Goal: Task Accomplishment & Management: Manage account settings

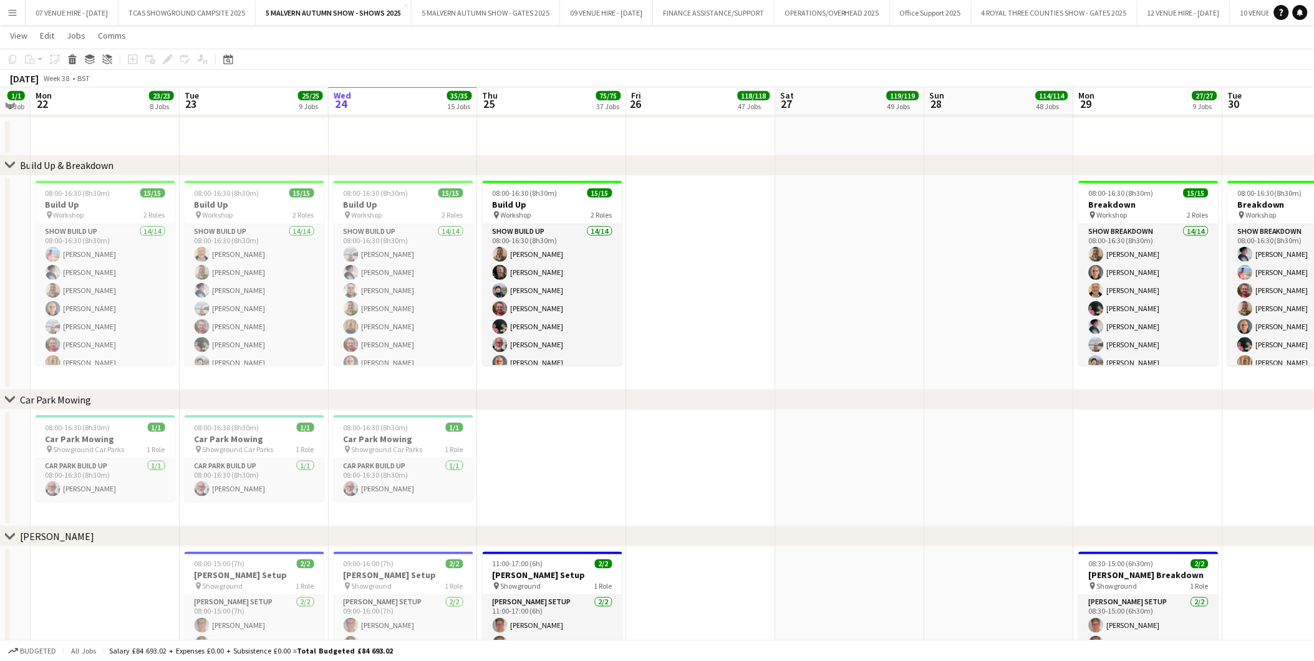
scroll to position [363, 0]
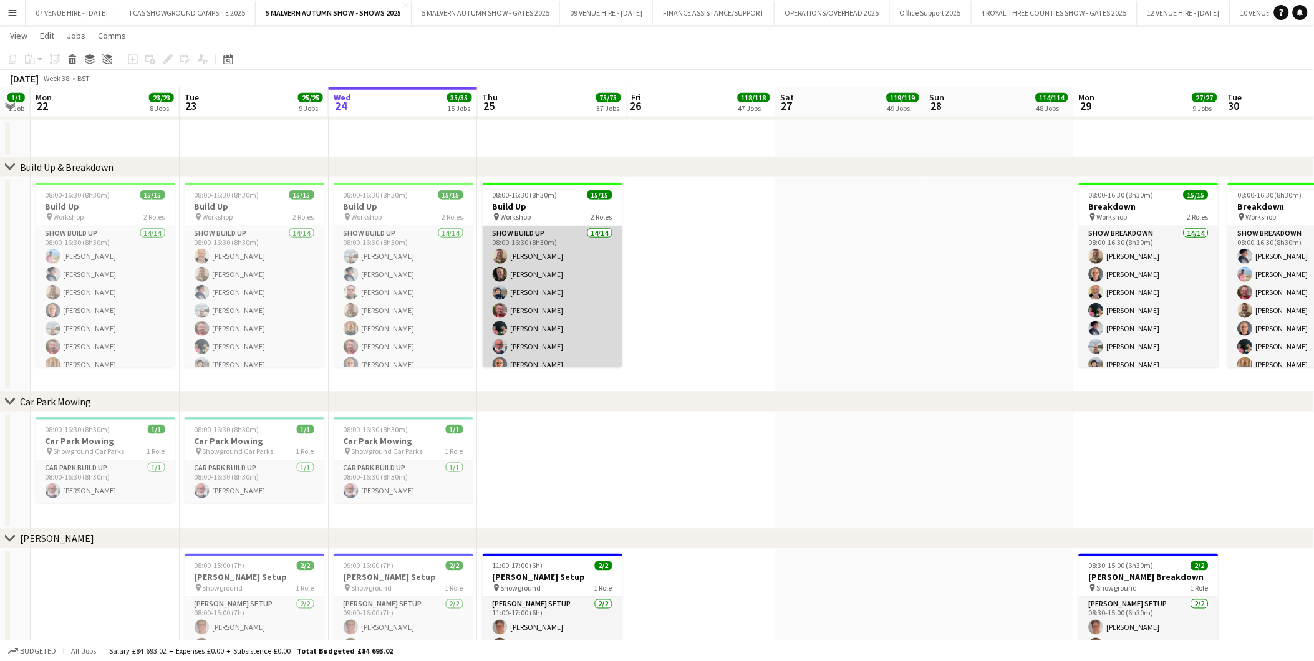
click at [551, 322] on app-card-role "Show Build Up 14/14 08:00-16:30 (8h30m) [PERSON_NAME] [PERSON_NAME] [PERSON_NAM…" at bounding box center [553, 365] width 140 height 278
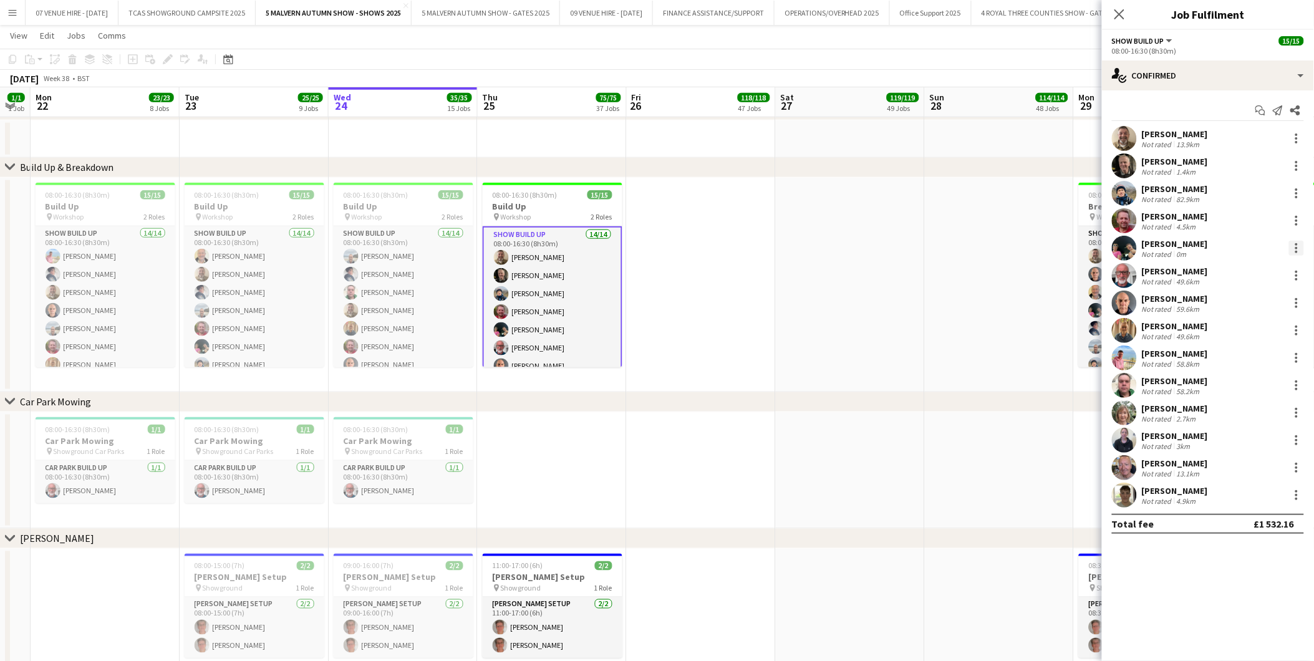
click at [1297, 248] on div at bounding box center [1296, 248] width 2 height 2
click at [1244, 389] on span "Remove" at bounding box center [1236, 390] width 37 height 11
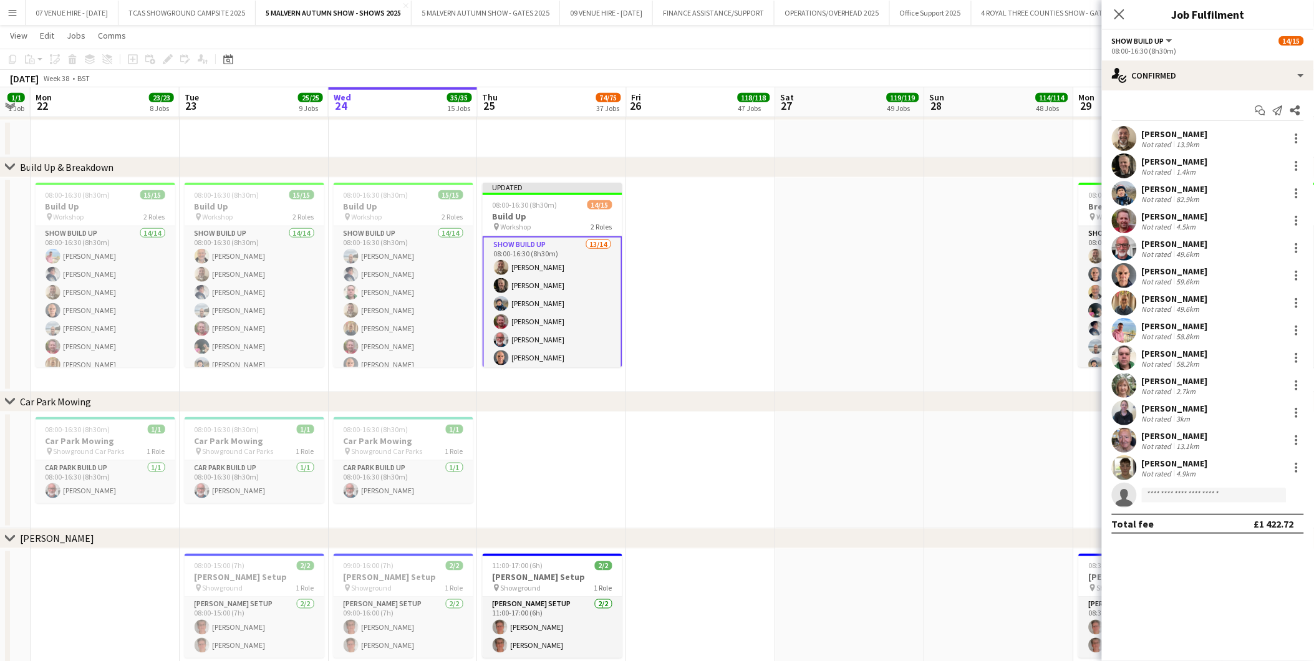
click at [976, 377] on app-date-cell at bounding box center [999, 285] width 149 height 215
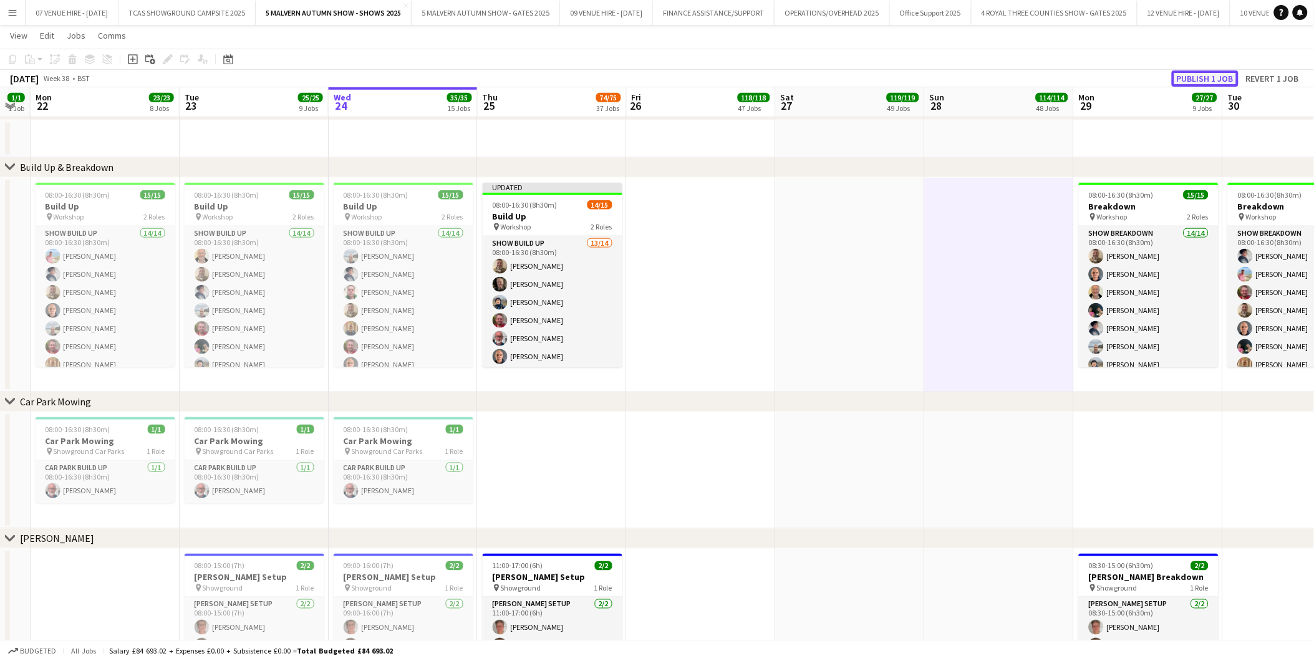
click at [1211, 77] on button "Publish 1 job" at bounding box center [1205, 78] width 67 height 16
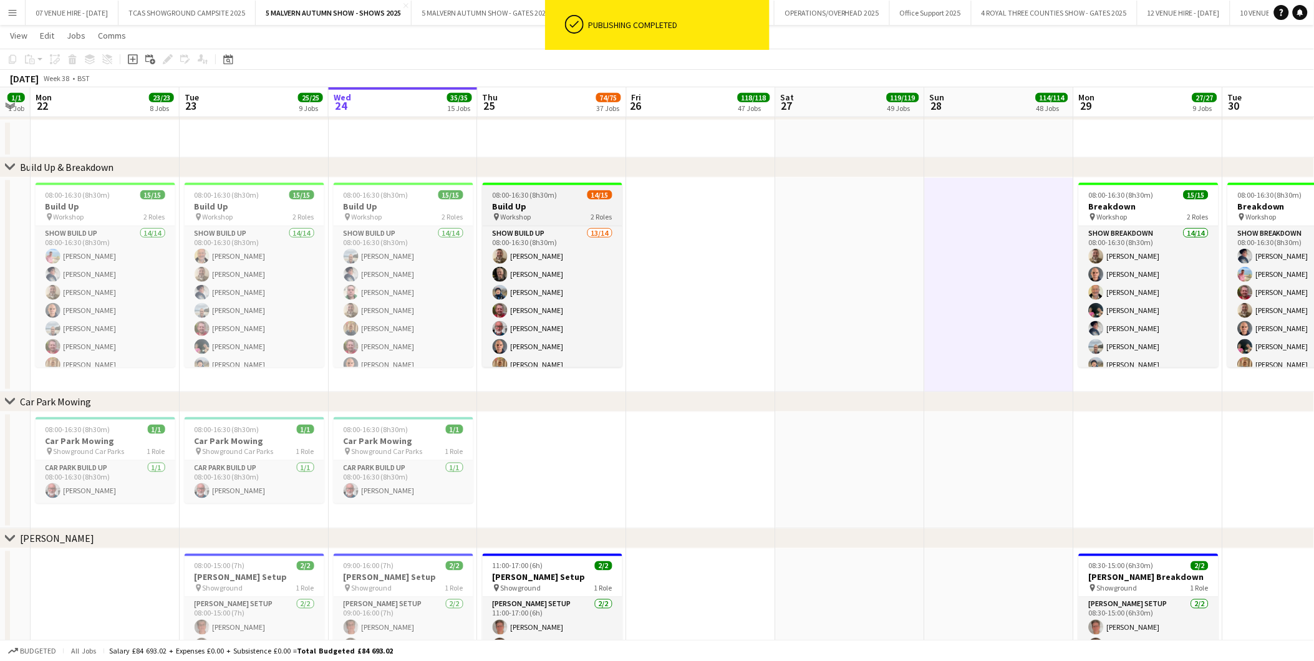
click at [555, 209] on h3 "Build Up" at bounding box center [553, 206] width 140 height 11
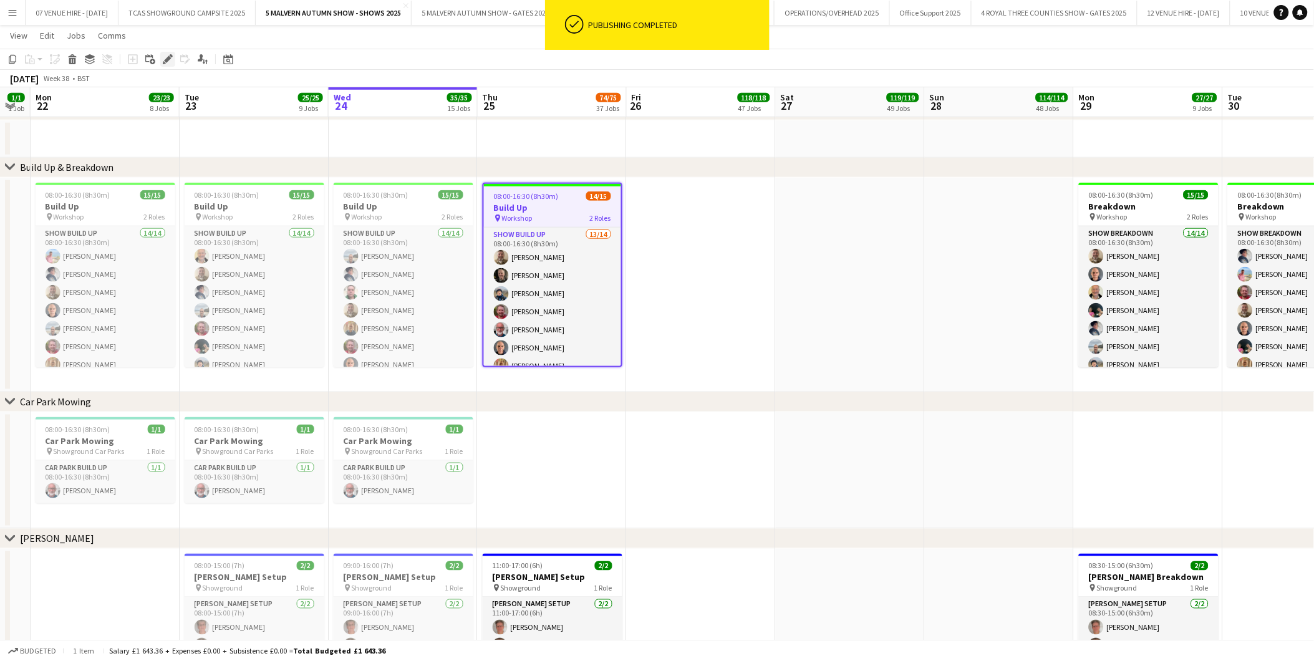
click at [166, 56] on icon "Edit" at bounding box center [168, 59] width 10 height 10
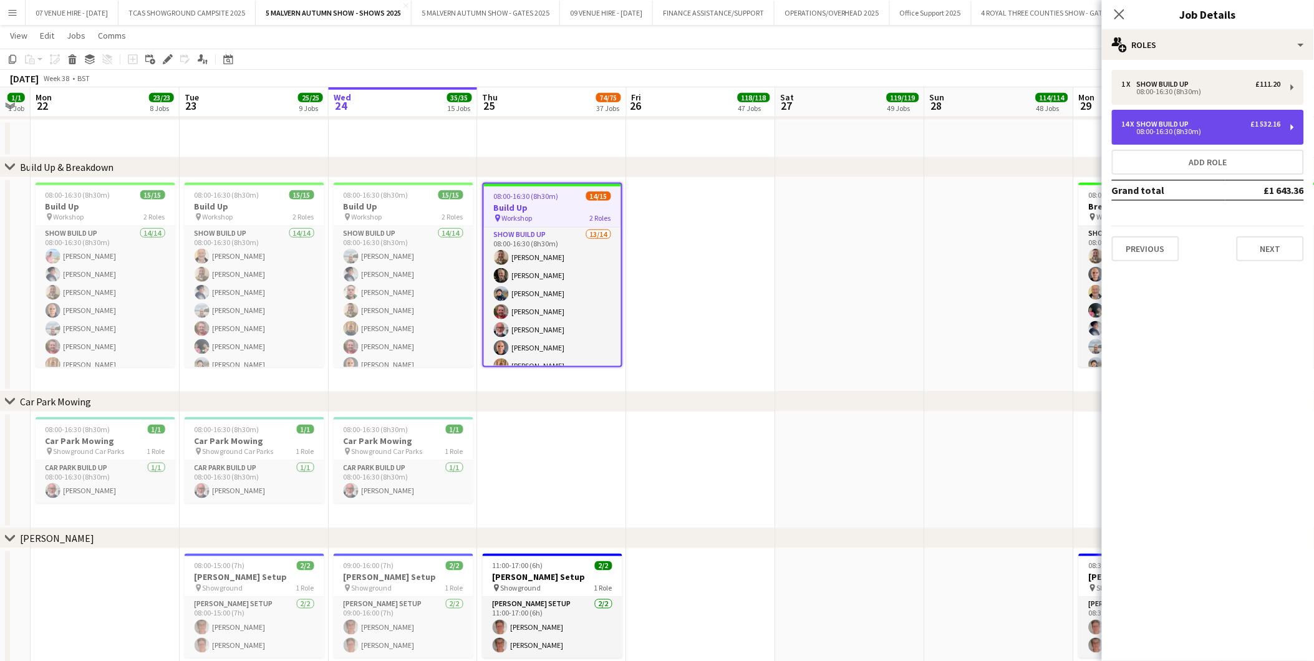
click at [1163, 133] on div "08:00-16:30 (8h30m)" at bounding box center [1201, 131] width 159 height 6
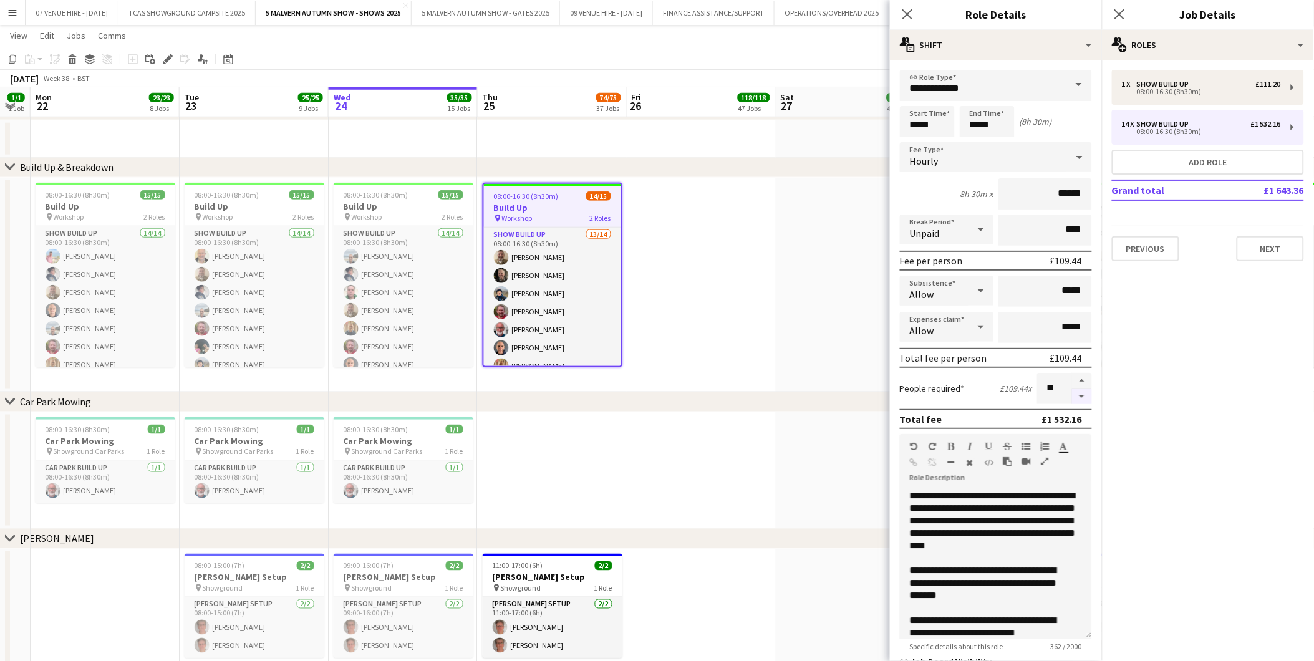
click at [1072, 393] on button "button" at bounding box center [1082, 397] width 20 height 16
type input "**"
click at [838, 360] on app-date-cell at bounding box center [850, 285] width 149 height 215
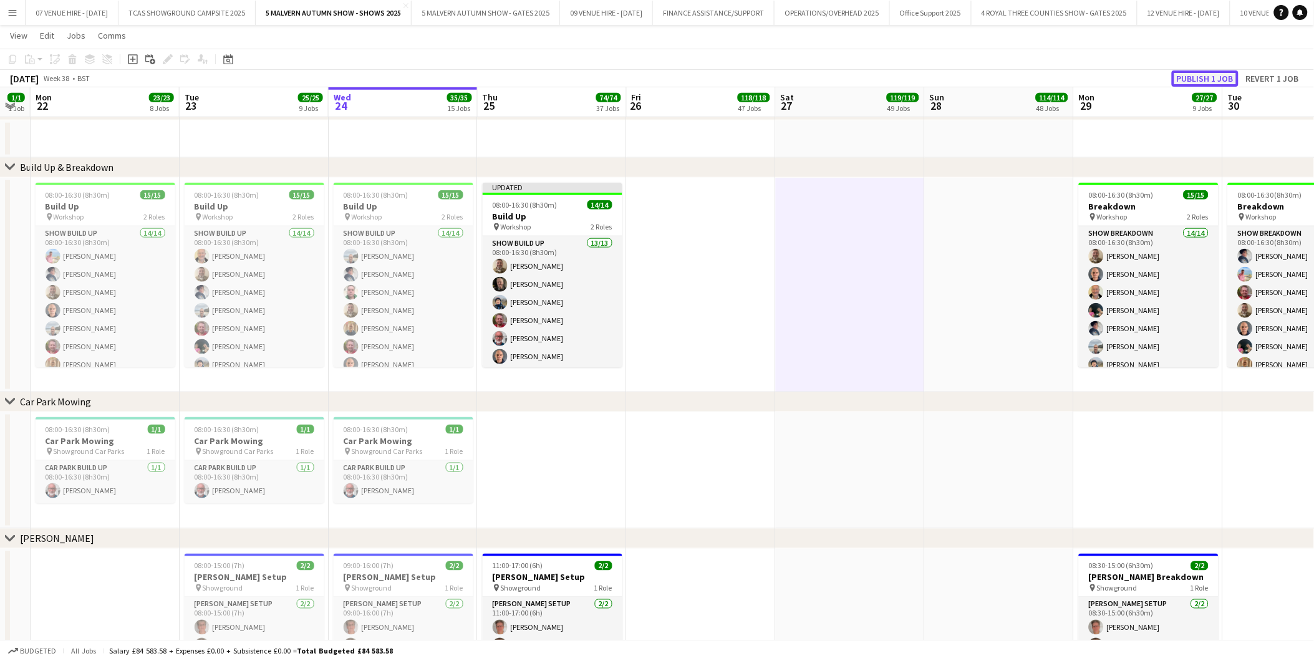
click at [1193, 83] on button "Publish 1 job" at bounding box center [1205, 78] width 67 height 16
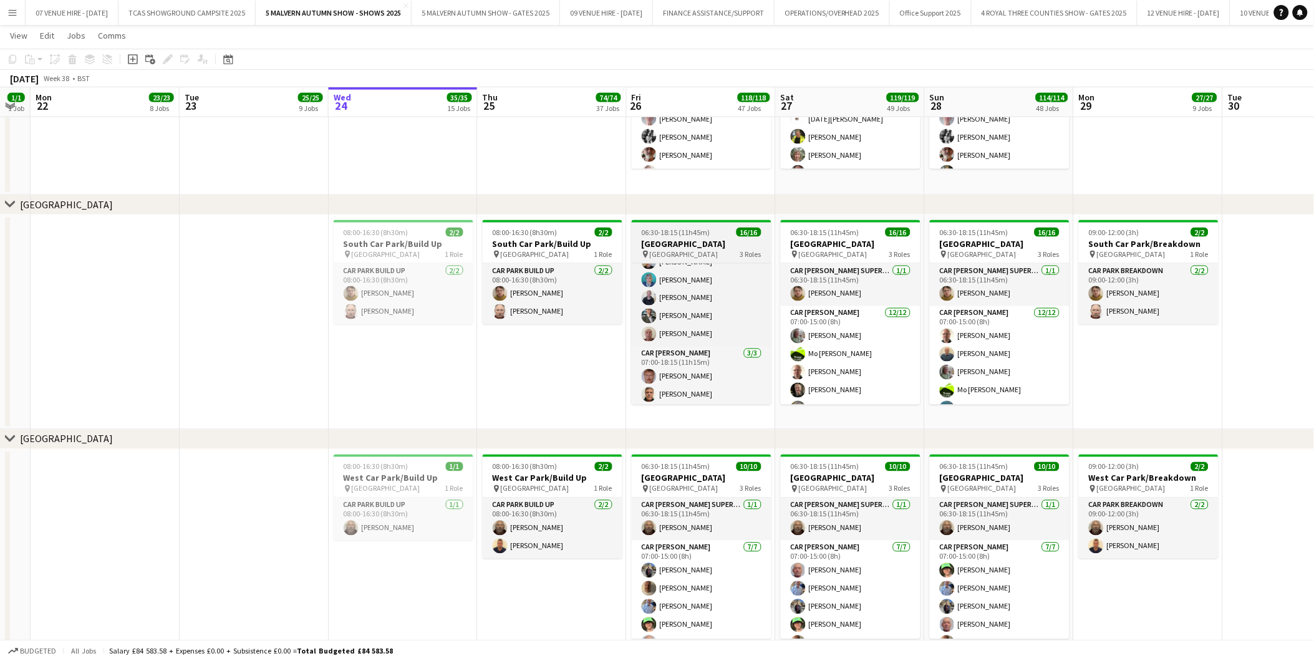
scroll to position [221, 0]
click at [658, 238] on h3 "[GEOGRAPHIC_DATA]" at bounding box center [702, 243] width 140 height 11
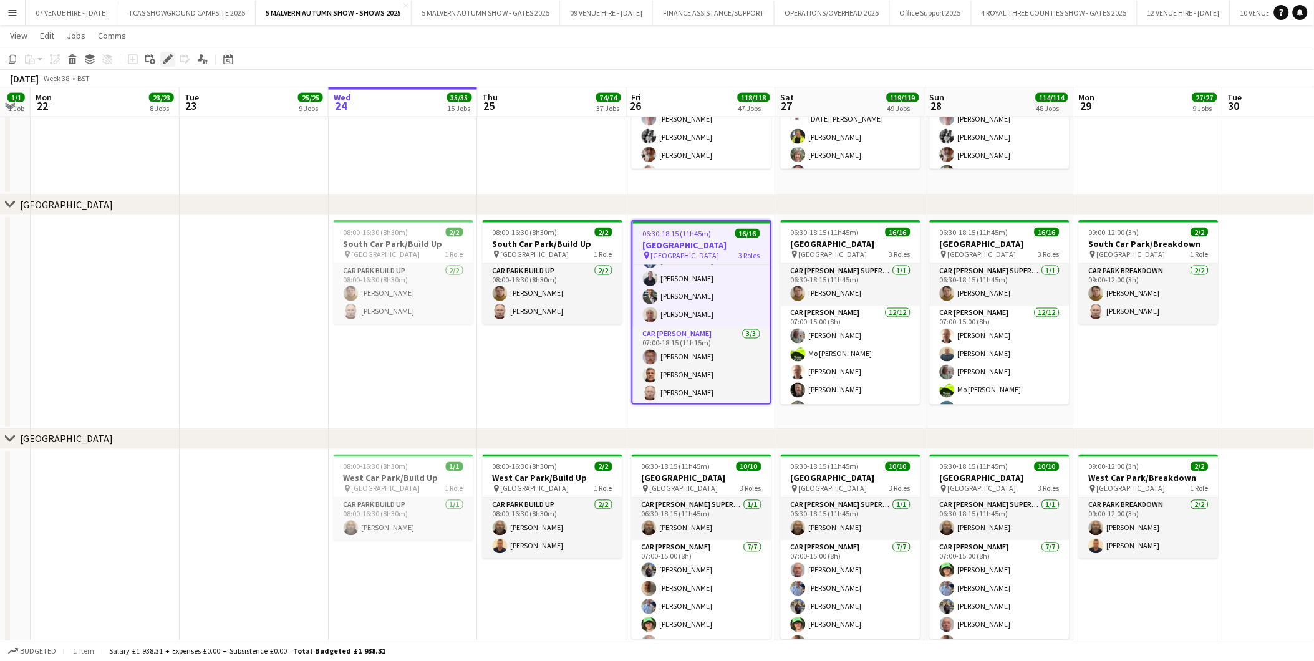
click at [169, 57] on icon "Edit" at bounding box center [168, 59] width 10 height 10
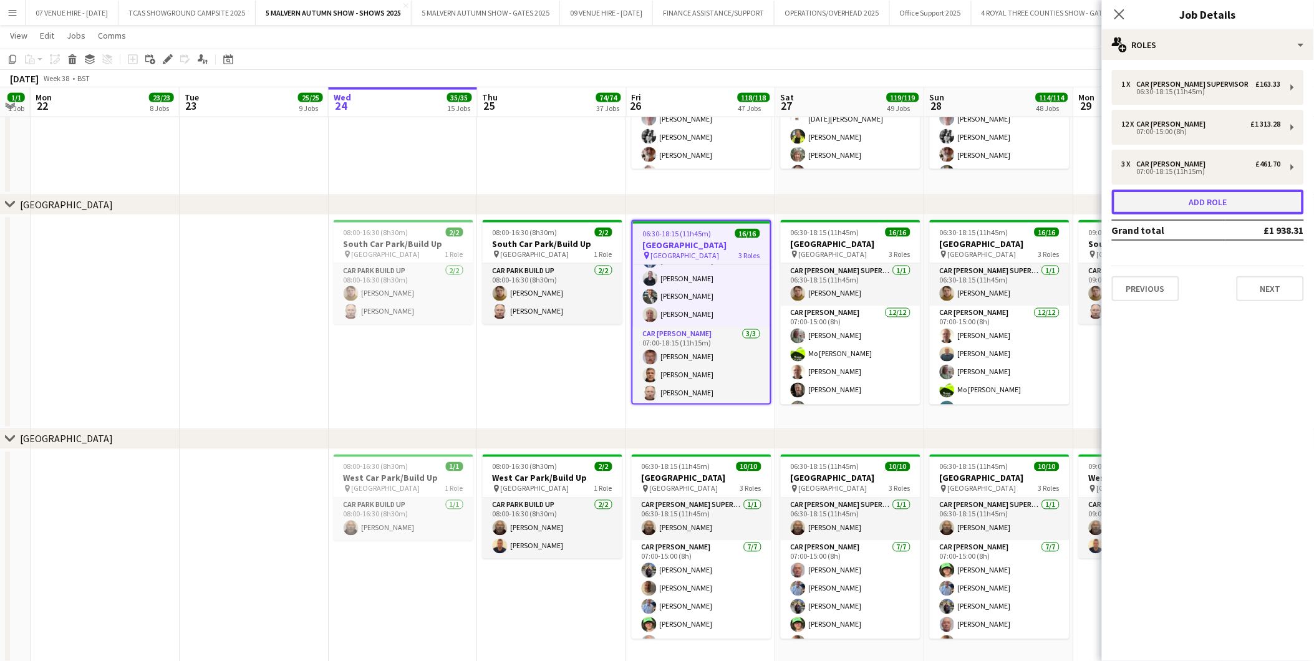
click at [1204, 197] on button "Add role" at bounding box center [1208, 202] width 192 height 25
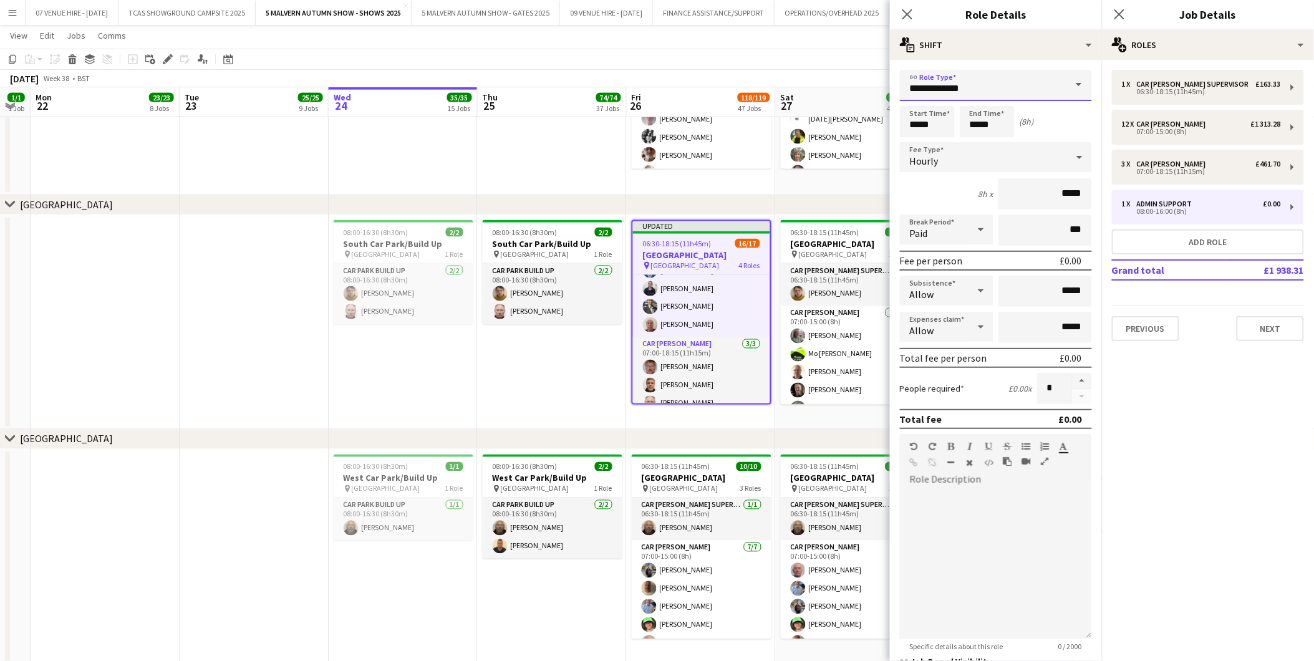
drag, startPoint x: 984, startPoint y: 86, endPoint x: 775, endPoint y: 81, distance: 209.6
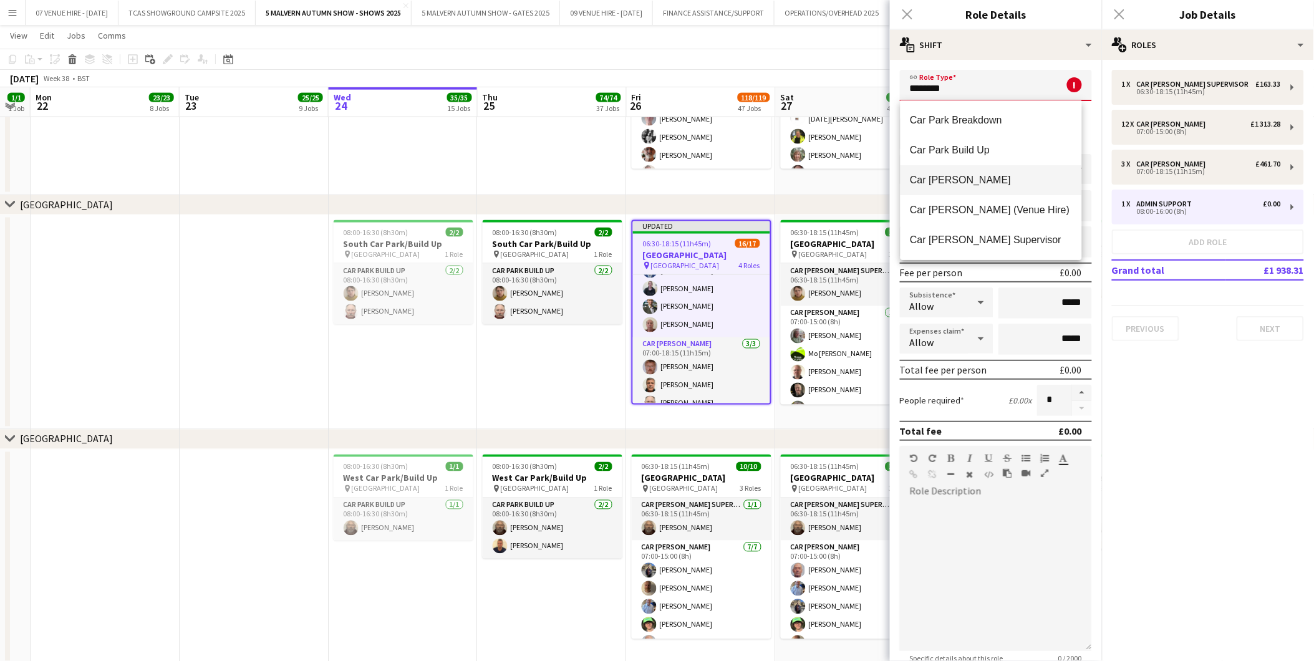
click at [942, 175] on span "Car [PERSON_NAME]" at bounding box center [992, 180] width 162 height 12
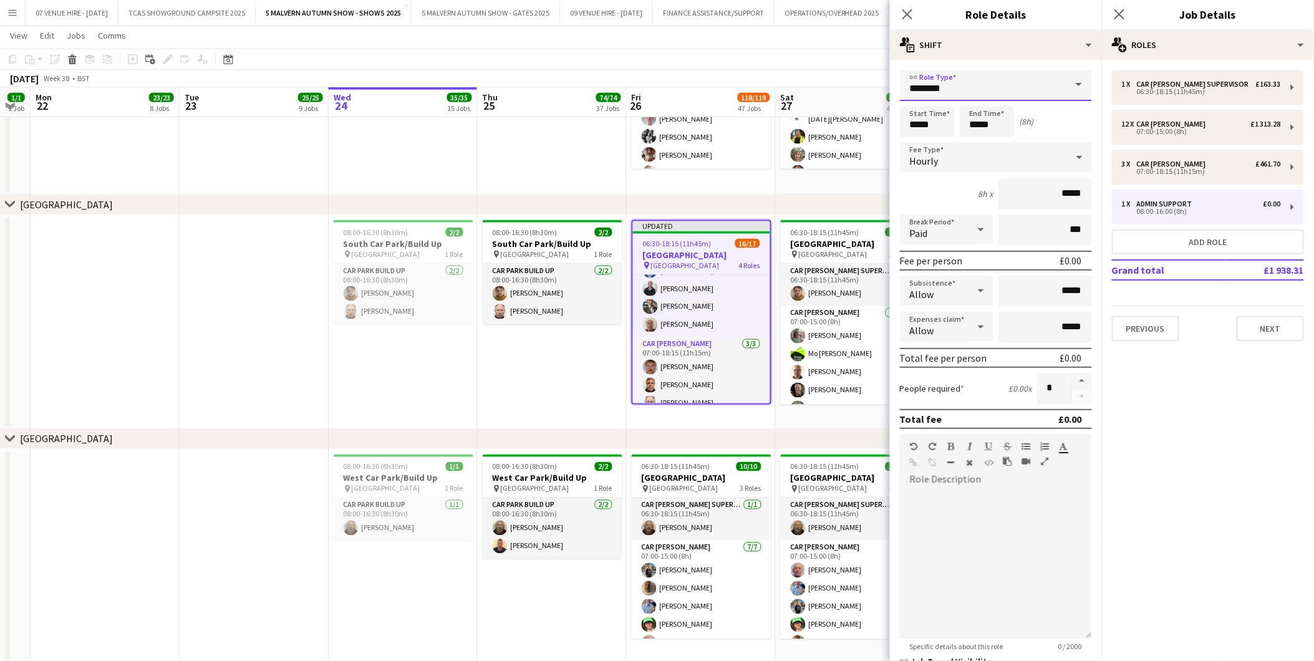
type input "**********"
click at [1007, 126] on input "*****" at bounding box center [987, 121] width 55 height 31
click at [974, 145] on div at bounding box center [974, 143] width 25 height 12
type input "*****"
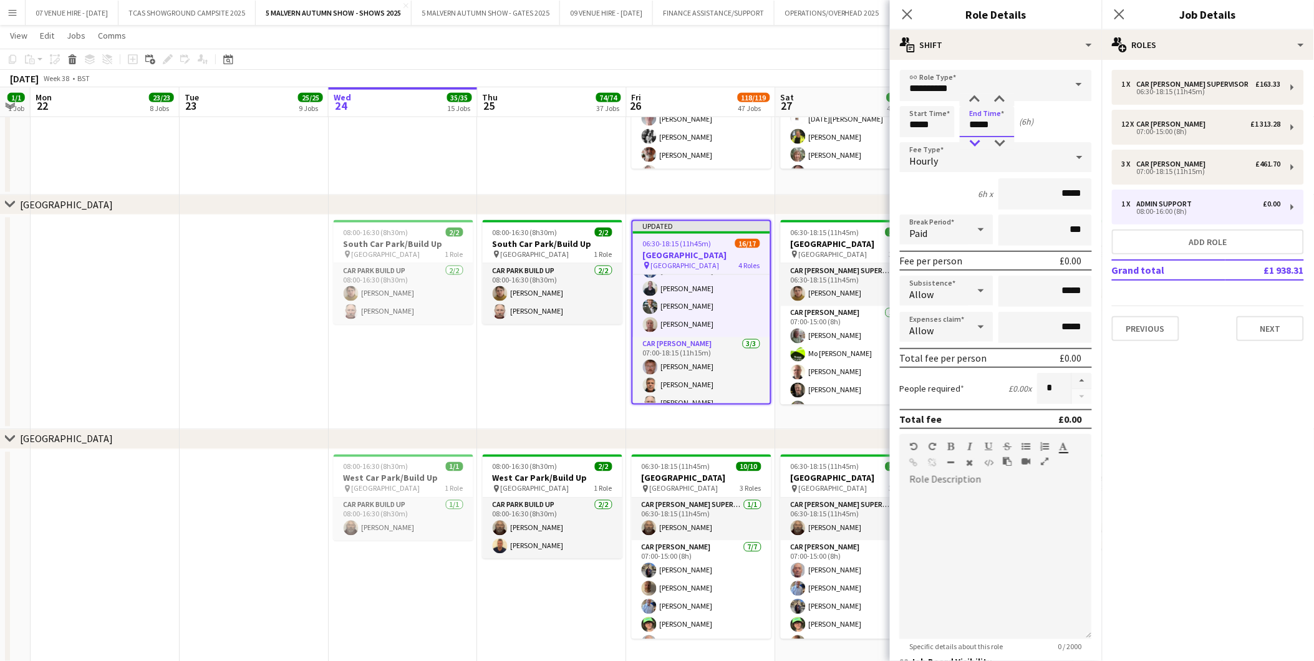
click at [974, 145] on div at bounding box center [974, 143] width 25 height 12
drag, startPoint x: 1081, startPoint y: 186, endPoint x: 1037, endPoint y: 188, distance: 43.7
click at [1037, 188] on input "*****" at bounding box center [1046, 193] width 94 height 31
type input "******"
click at [570, 389] on app-date-cell "08:00-16:30 (8h30m) 2/2 [GEOGRAPHIC_DATA]/Build Up pin [GEOGRAPHIC_DATA] 1 Role…" at bounding box center [552, 322] width 149 height 215
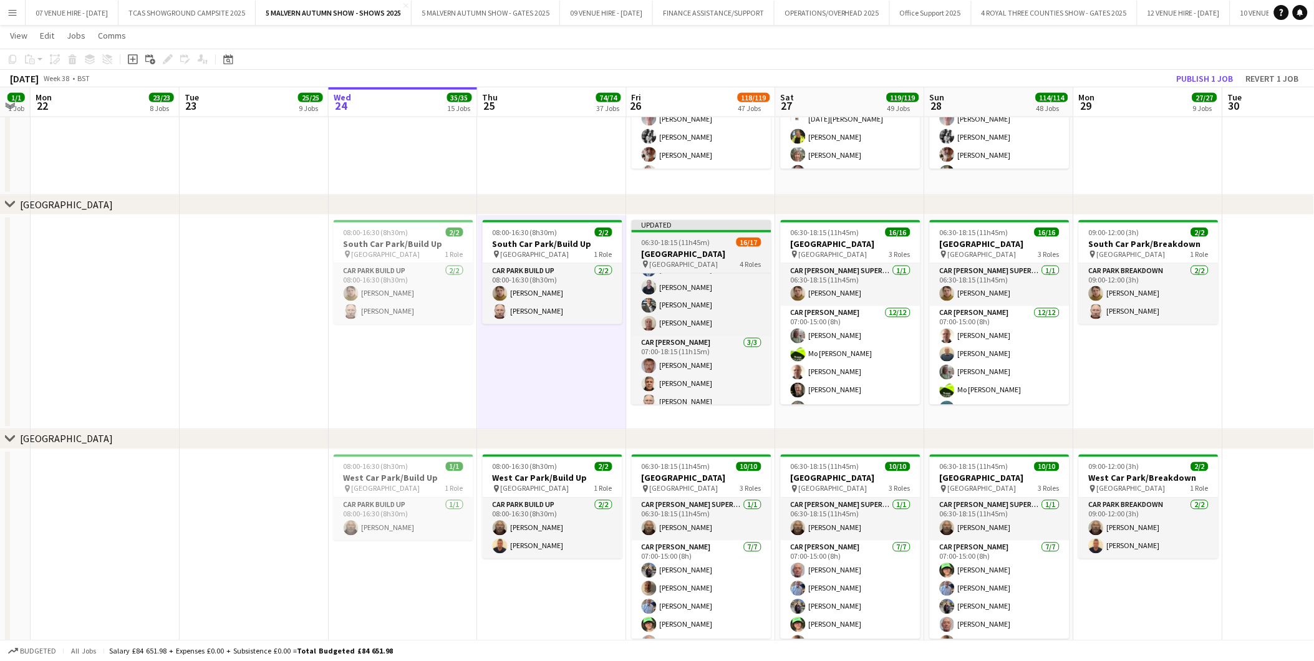
click at [697, 238] on span "06:30-18:15 (11h45m)" at bounding box center [676, 242] width 69 height 9
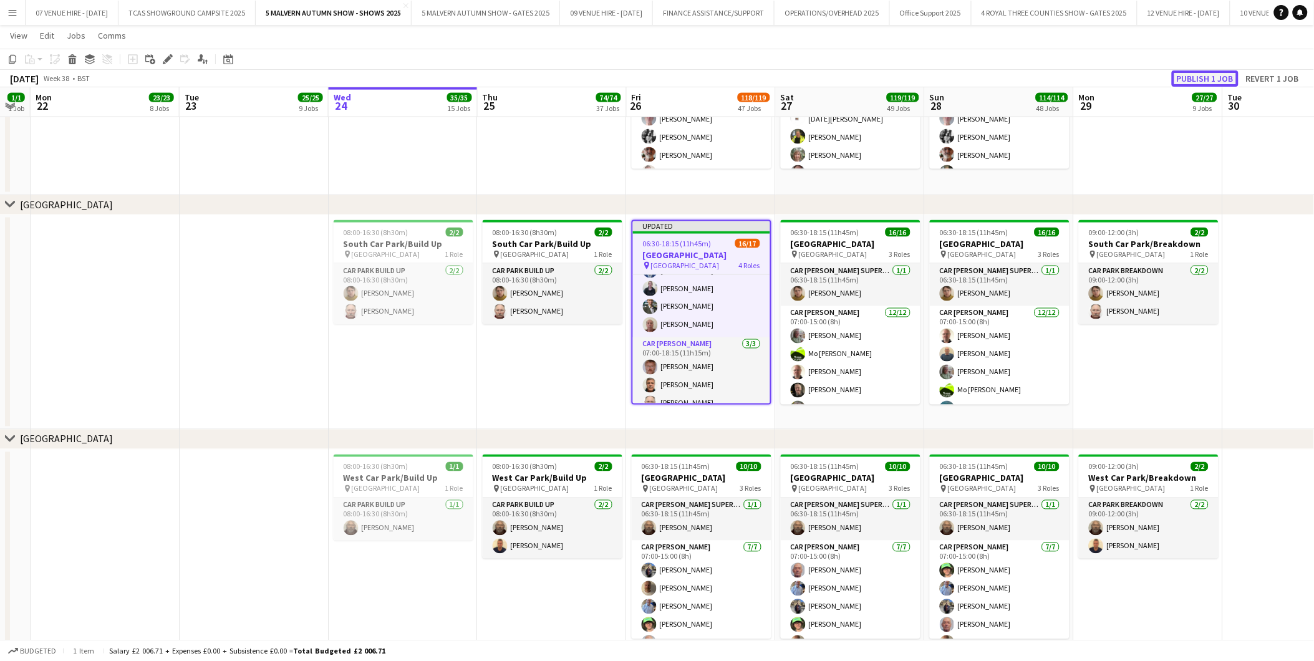
click at [1219, 77] on button "Publish 1 job" at bounding box center [1205, 78] width 67 height 16
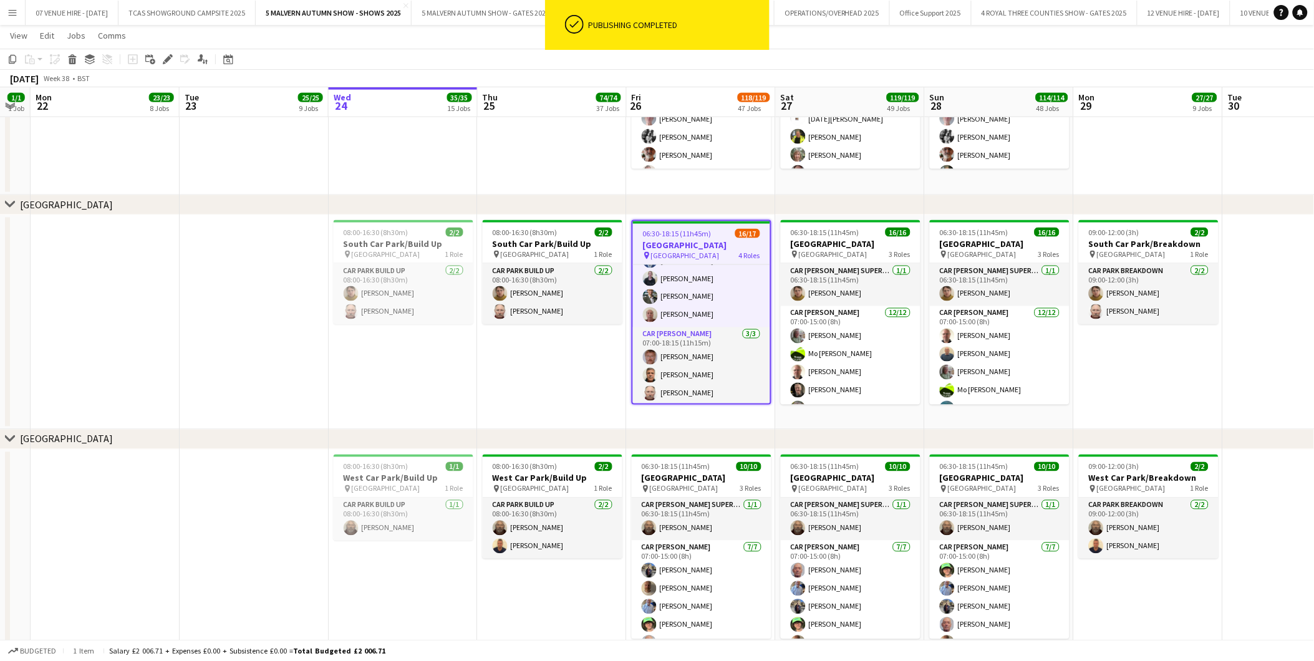
scroll to position [265, 0]
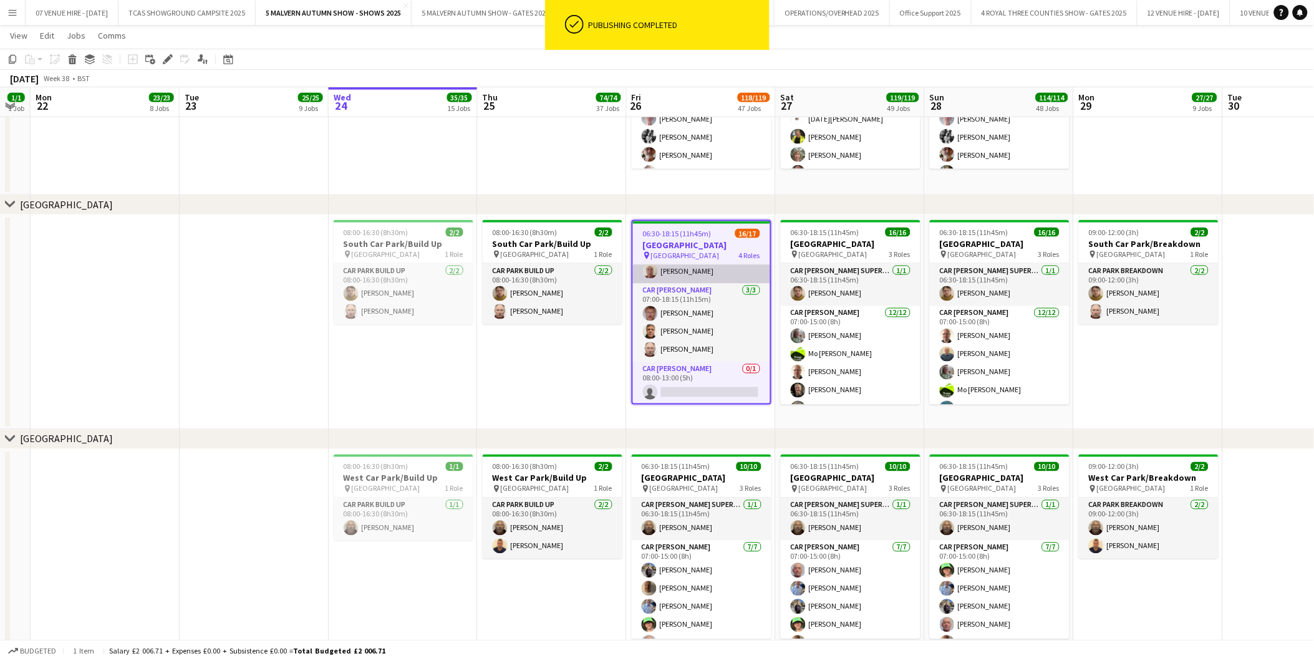
click at [705, 267] on app-card-role "[PERSON_NAME] [DATE] 07:00-15:00 (8h) [PERSON_NAME]-[PERSON_NAME] [PERSON_NAME]…" at bounding box center [701, 162] width 137 height 241
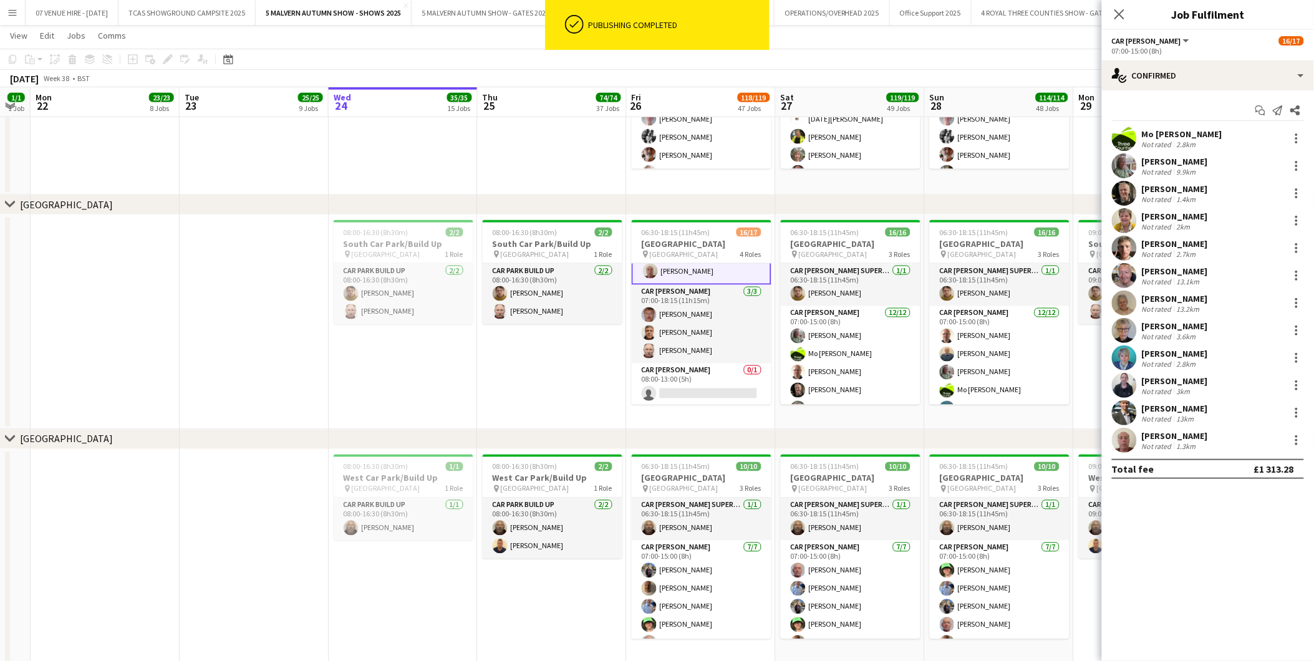
scroll to position [266, 0]
click at [1294, 438] on div at bounding box center [1296, 440] width 15 height 15
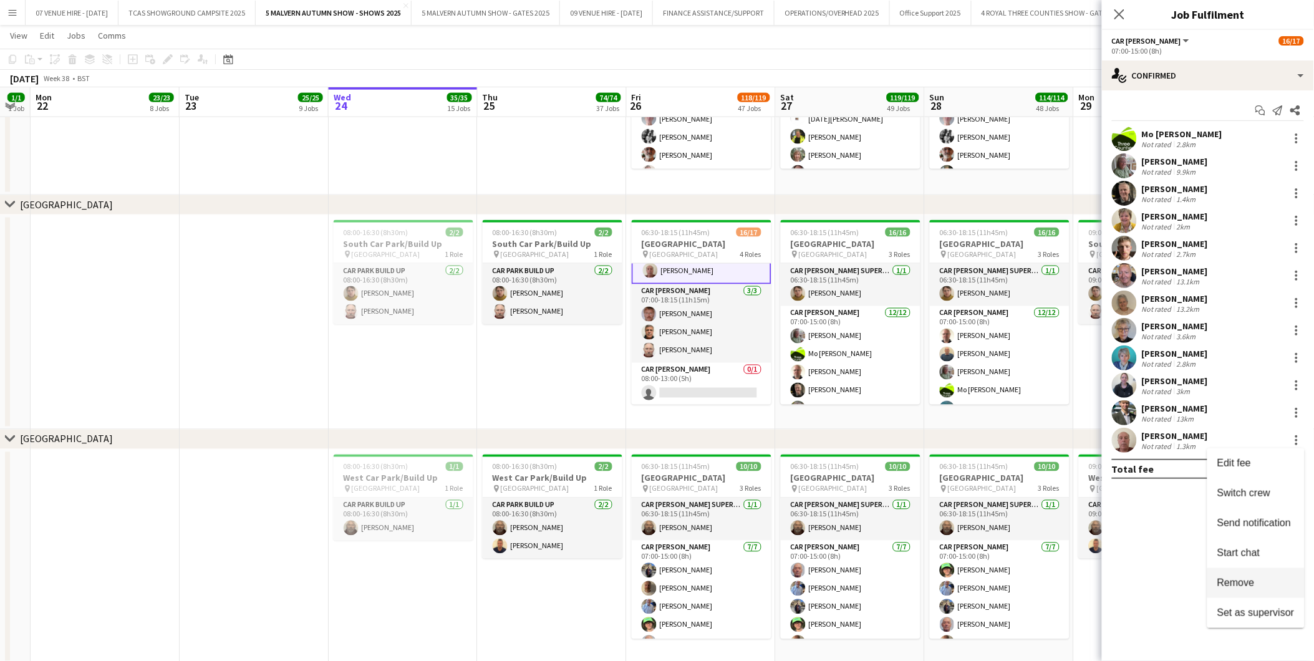
click at [1244, 587] on span "Remove" at bounding box center [1236, 583] width 37 height 11
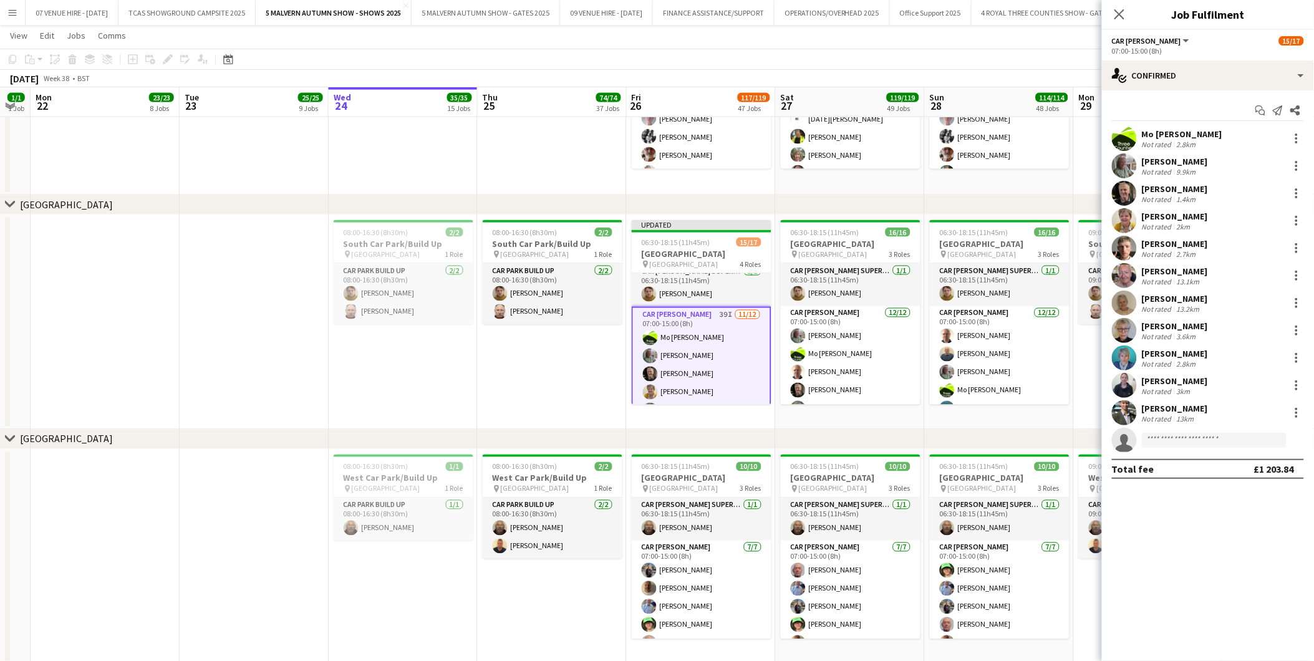
scroll to position [0, 0]
click at [709, 376] on app-card-role "Car [PERSON_NAME] 39I [DATE] 07:00-15:00 (8h) [PERSON_NAME]-[PERSON_NAME] [PERS…" at bounding box center [702, 438] width 140 height 244
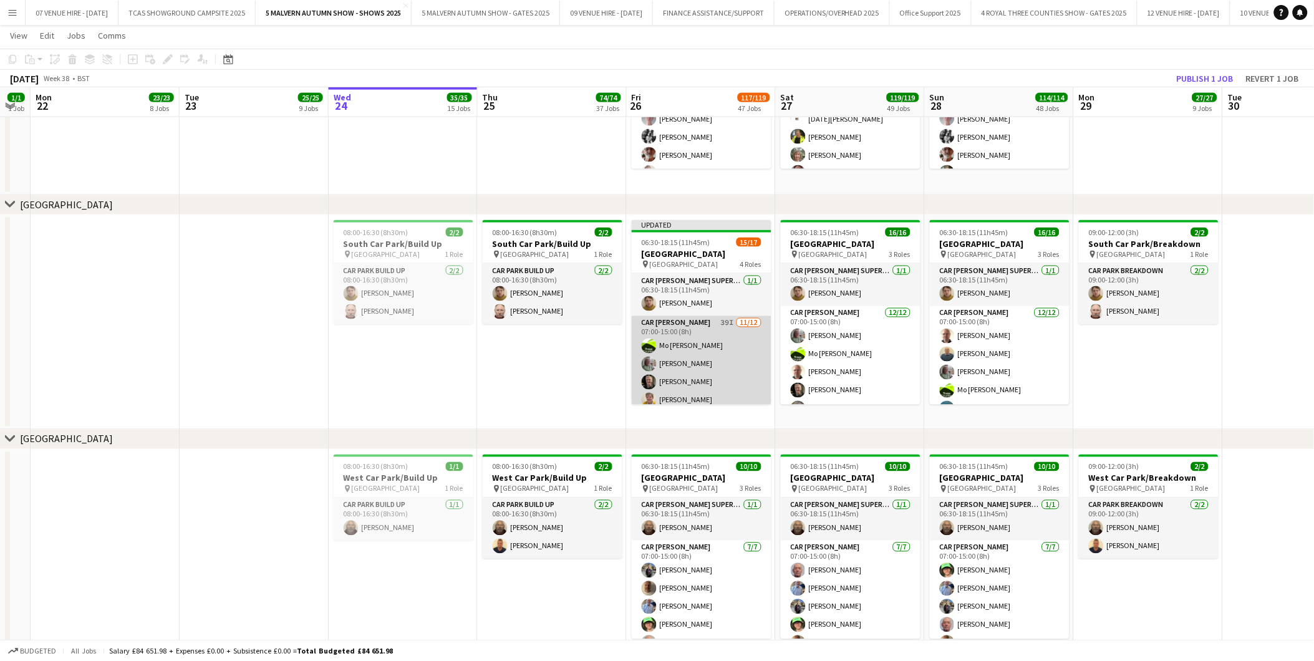
click at [680, 369] on app-card-role "Car [PERSON_NAME] 39I [DATE] 07:00-15:00 (8h) [PERSON_NAME]-[PERSON_NAME] [PERS…" at bounding box center [702, 436] width 140 height 241
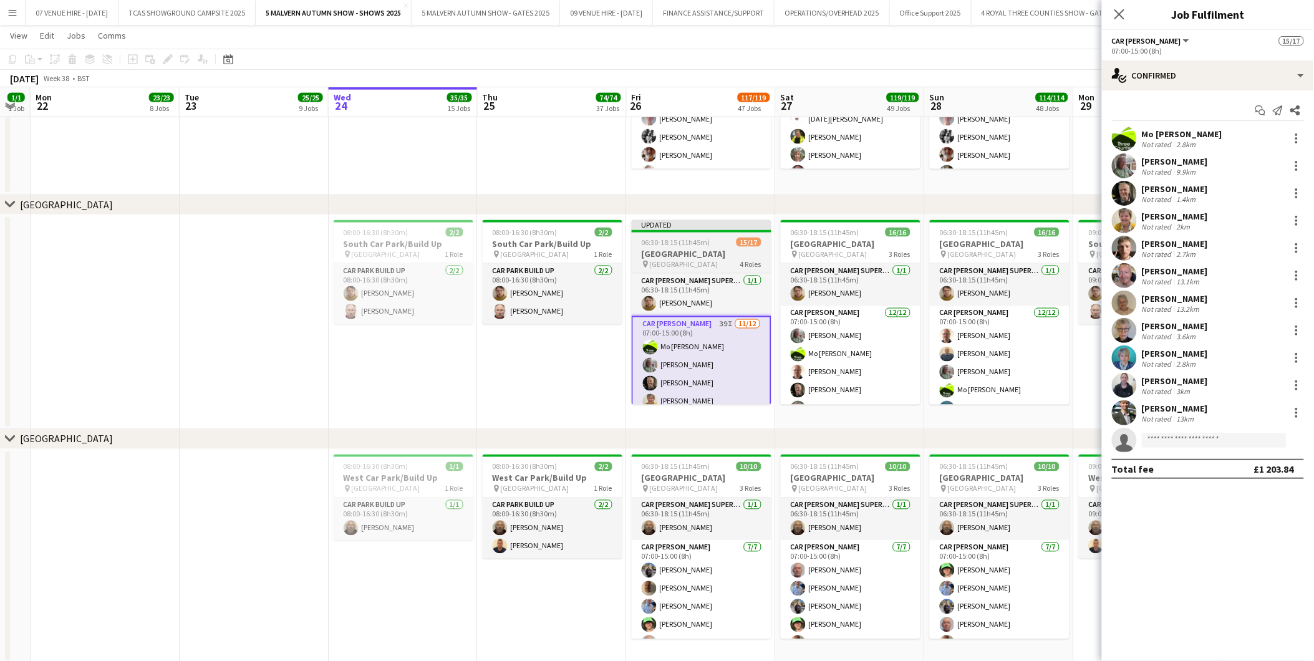
click at [702, 238] on span "06:30-18:15 (11h45m)" at bounding box center [676, 242] width 69 height 9
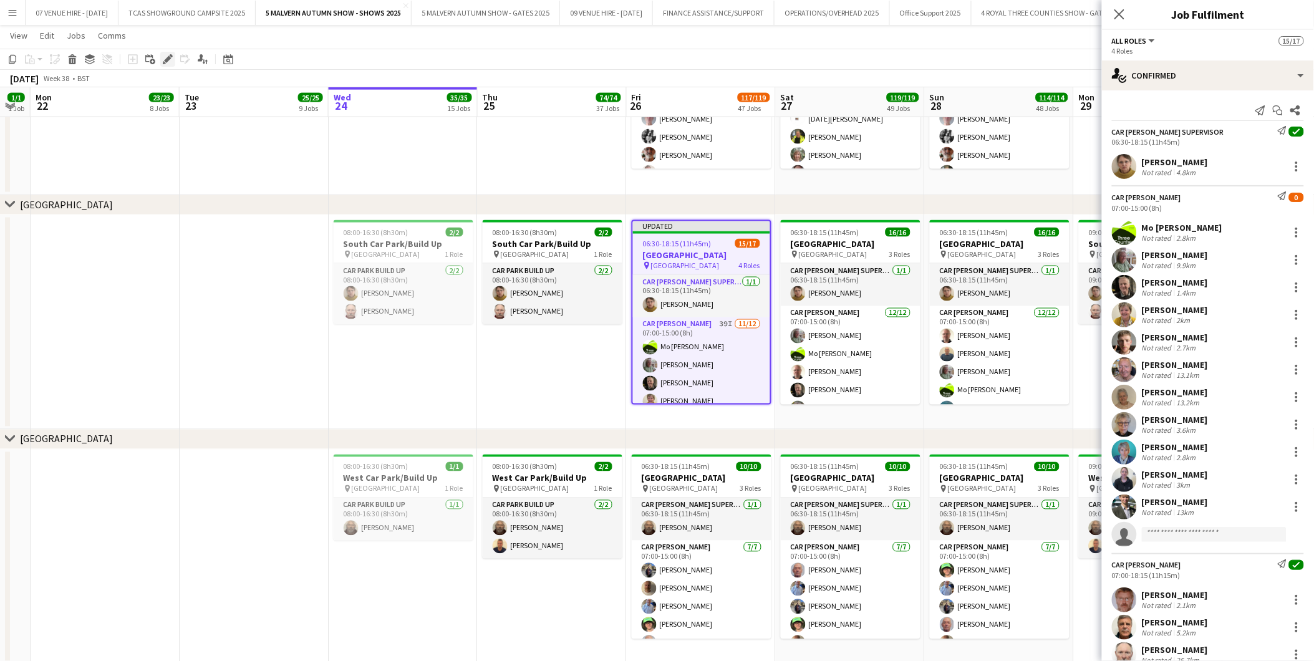
click at [166, 52] on div "Edit" at bounding box center [167, 59] width 15 height 15
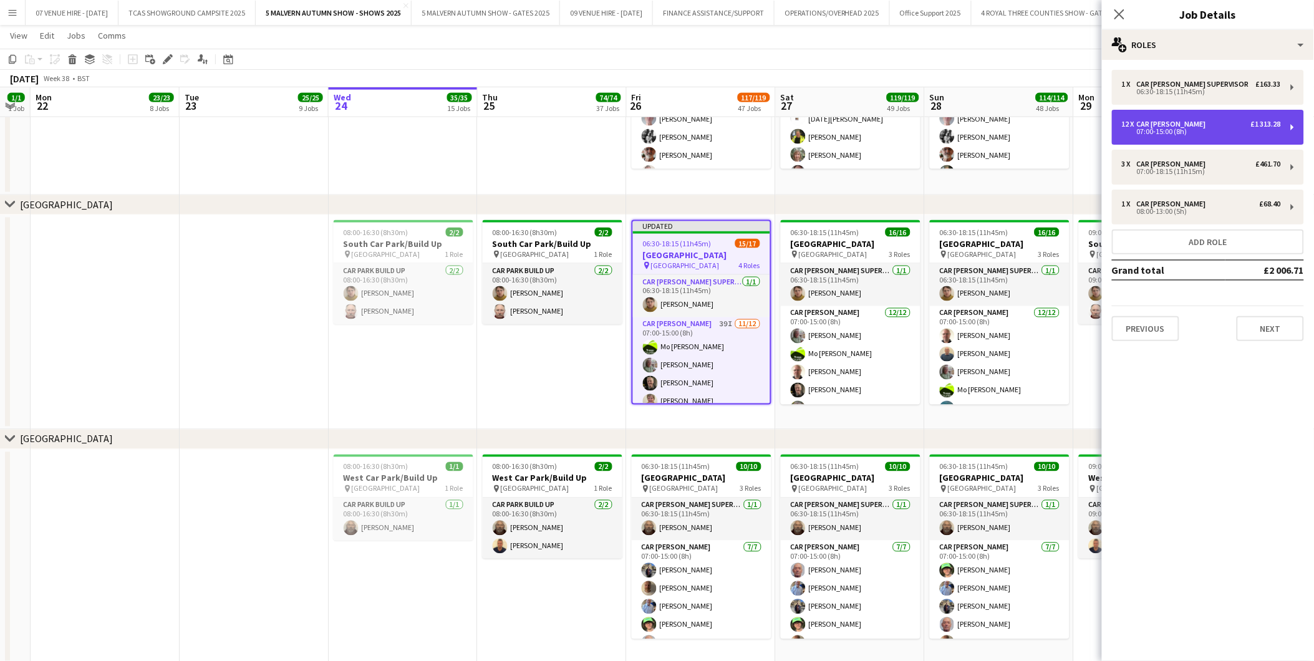
click at [1198, 135] on div "12 x Car [PERSON_NAME] £1 313.28 07:00-15:00 (8h)" at bounding box center [1208, 127] width 192 height 35
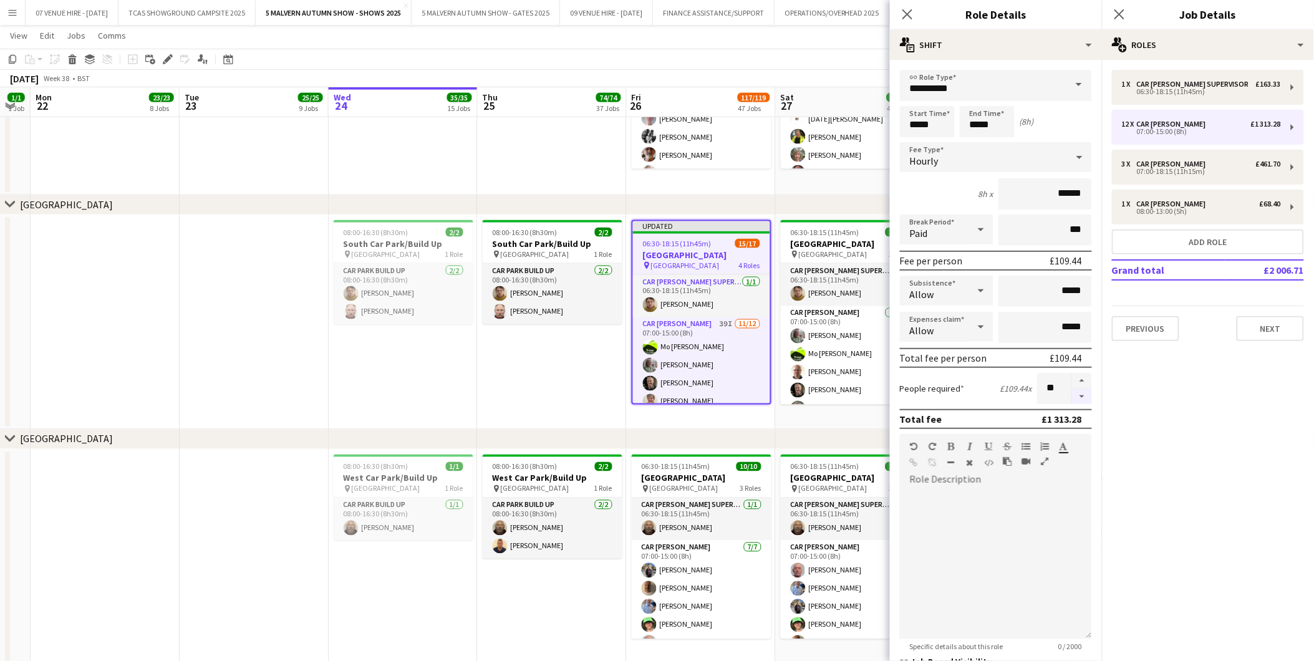
click at [1073, 389] on button "button" at bounding box center [1082, 397] width 20 height 16
type input "**"
click at [533, 347] on app-date-cell "08:00-16:30 (8h30m) 2/2 [GEOGRAPHIC_DATA]/Build Up pin [GEOGRAPHIC_DATA] 1 Role…" at bounding box center [552, 322] width 149 height 215
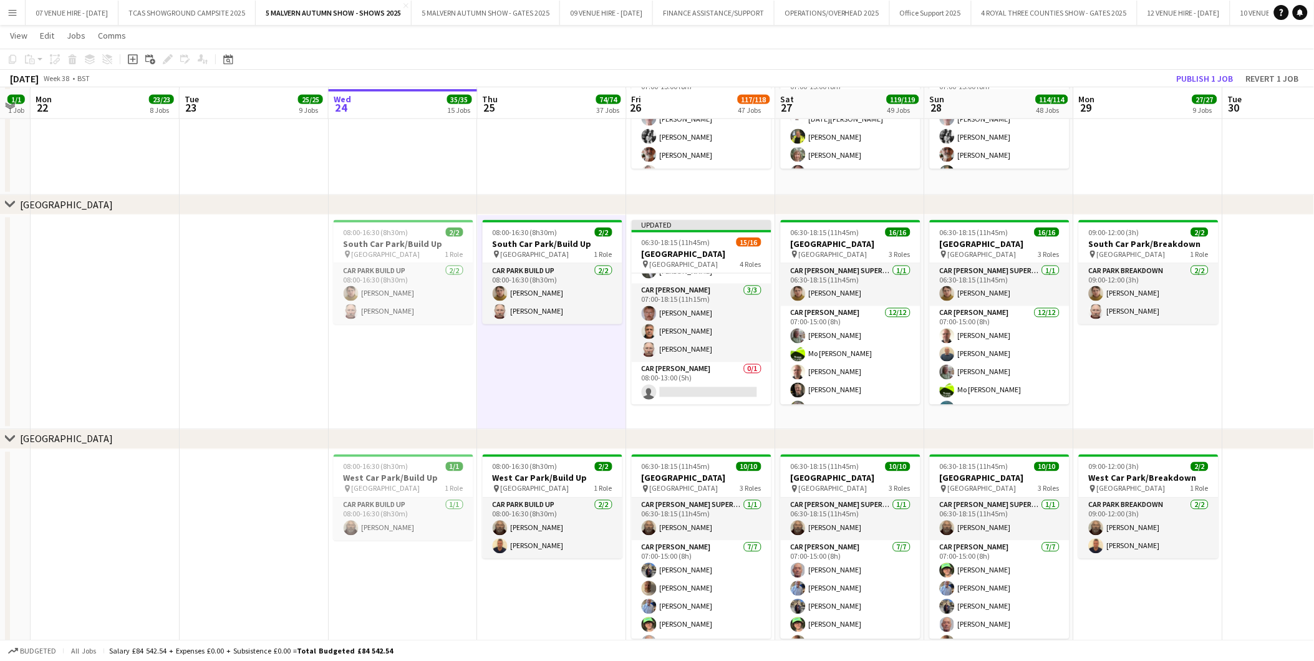
scroll to position [7432, 0]
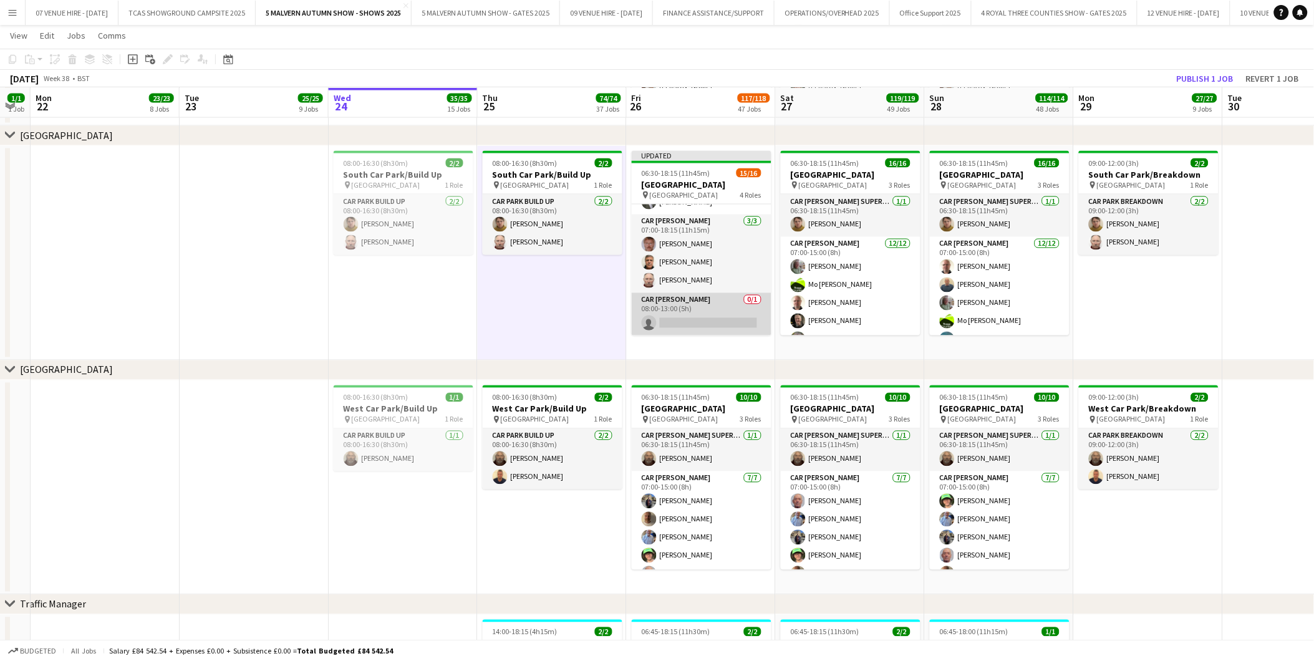
click at [690, 318] on app-card-role "Car [PERSON_NAME] 0/1 08:00-13:00 (5h) single-neutral-actions" at bounding box center [702, 314] width 140 height 42
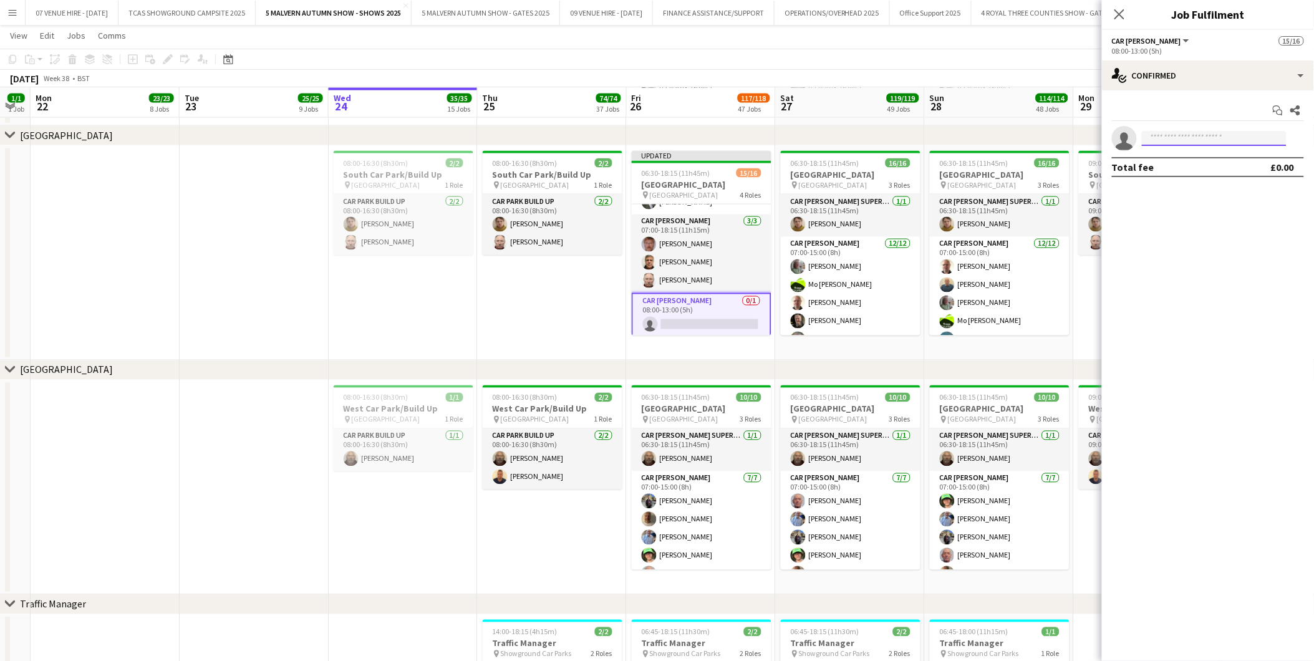
click at [1179, 138] on input at bounding box center [1214, 138] width 145 height 15
type input "*****"
click at [976, 364] on div "chevron-right [GEOGRAPHIC_DATA]" at bounding box center [657, 371] width 1314 height 20
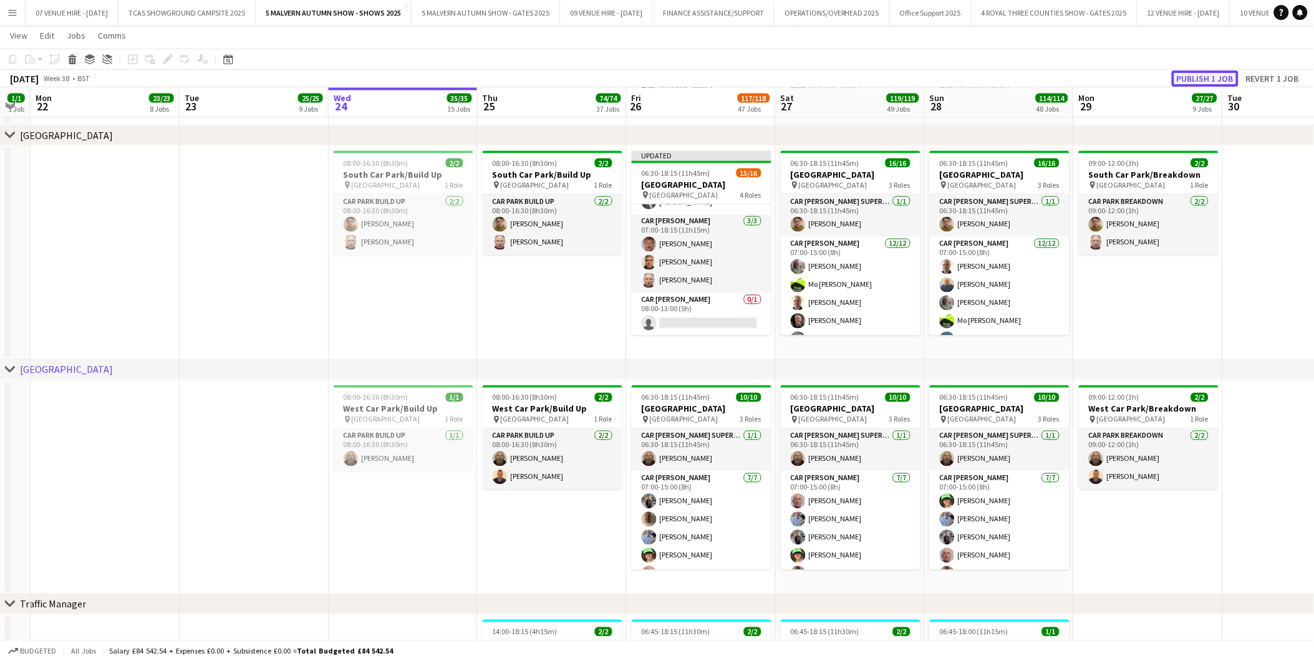
click at [1188, 79] on button "Publish 1 job" at bounding box center [1205, 78] width 67 height 16
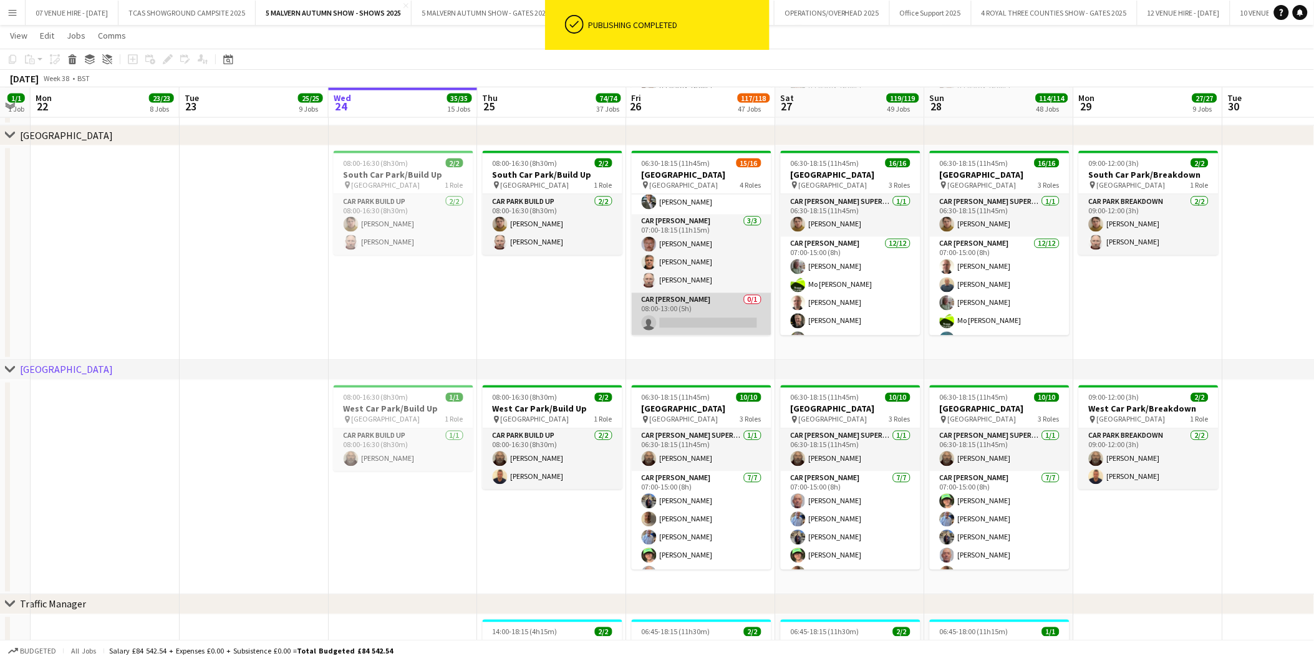
scroll to position [246, 0]
click at [690, 322] on app-card-role "Car [PERSON_NAME] 0/1 08:00-13:00 (5h) single-neutral-actions" at bounding box center [702, 314] width 140 height 42
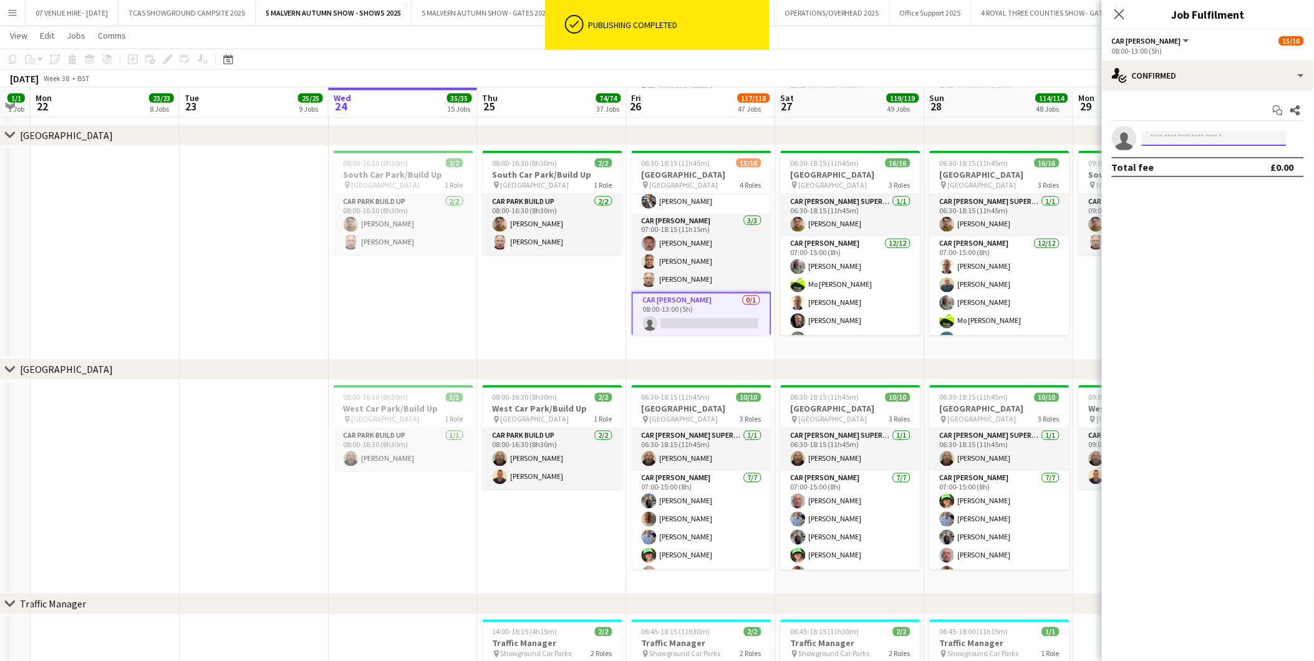
click at [1195, 135] on input at bounding box center [1214, 138] width 145 height 15
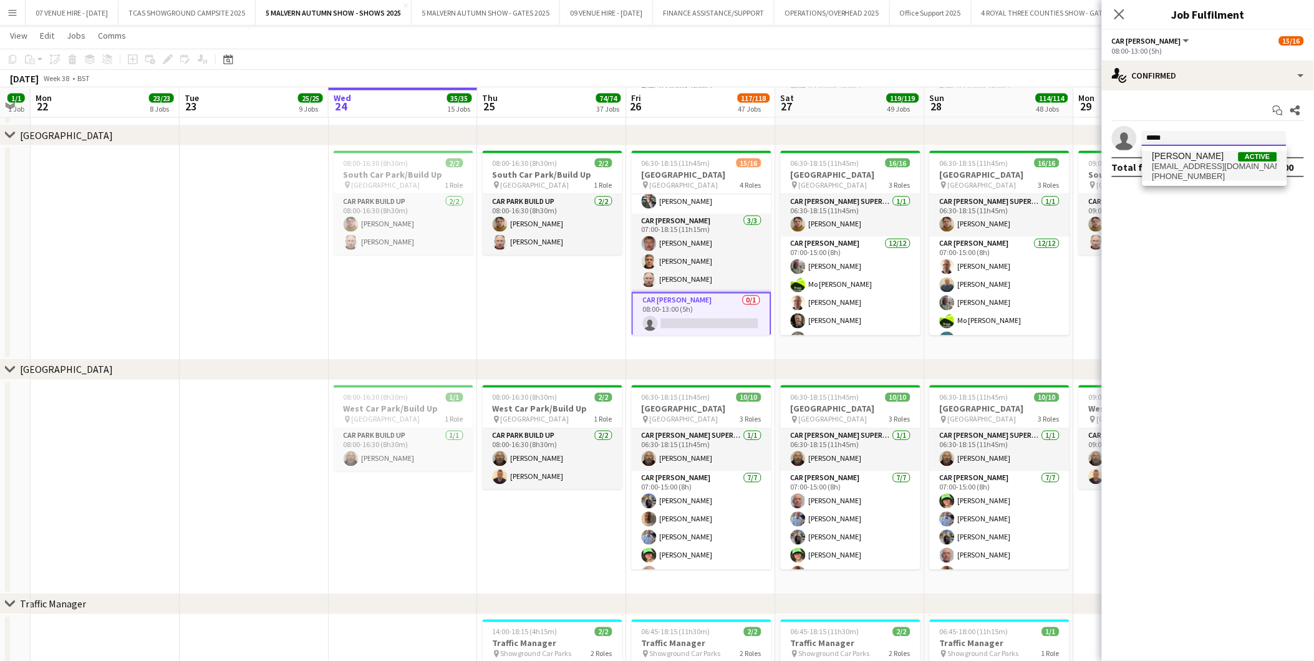
type input "*****"
click at [1183, 166] on span "[EMAIL_ADDRESS][DOMAIN_NAME]" at bounding box center [1215, 167] width 125 height 10
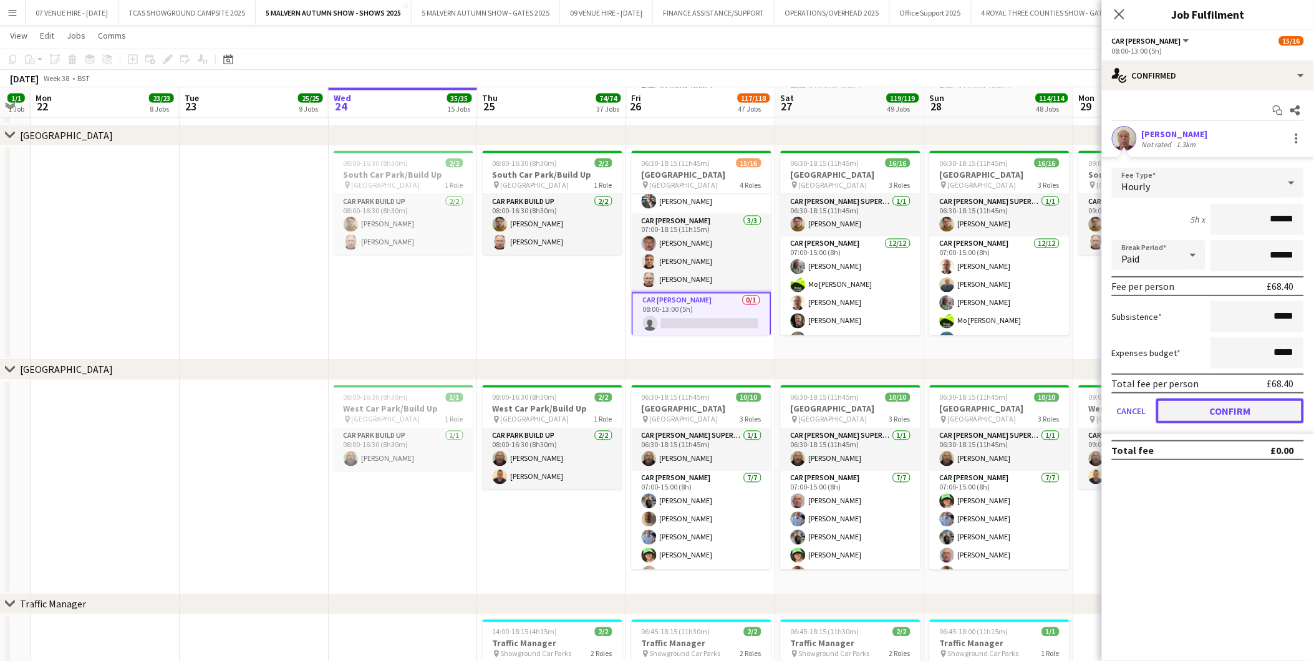
click at [1229, 410] on button "Confirm" at bounding box center [1230, 411] width 148 height 25
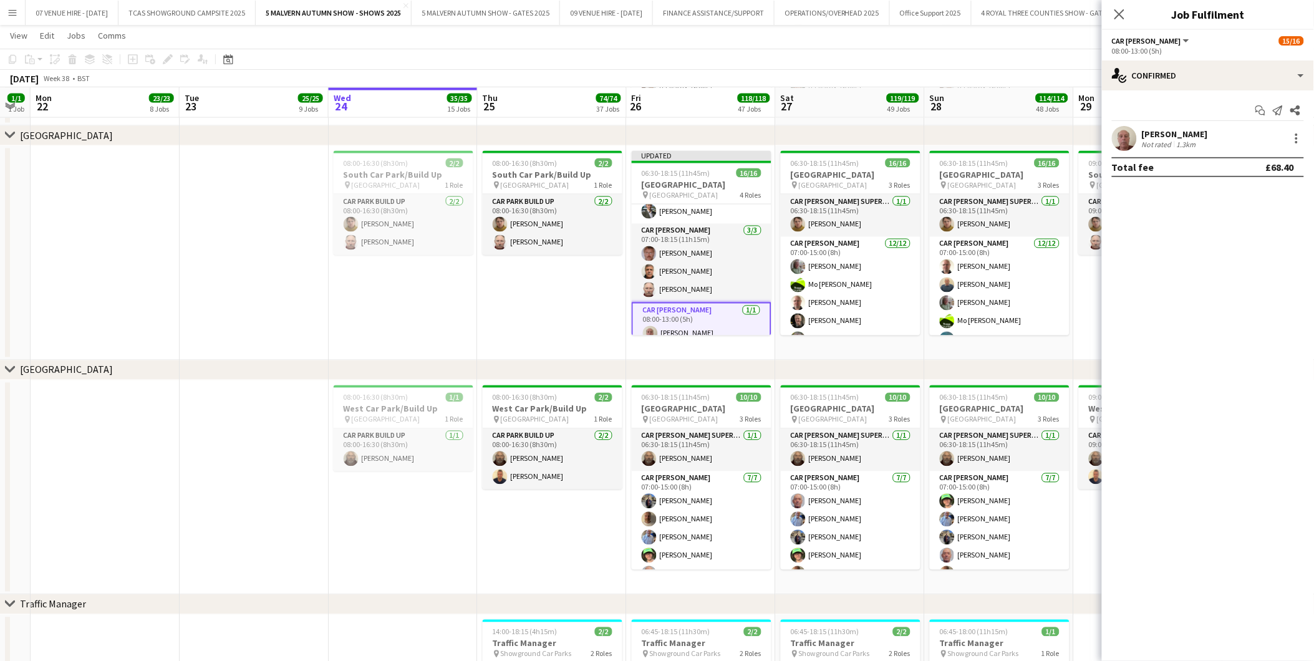
click at [581, 316] on app-date-cell "08:00-16:30 (8h30m) 2/2 [GEOGRAPHIC_DATA]/Build Up pin [GEOGRAPHIC_DATA] 1 Role…" at bounding box center [552, 253] width 149 height 215
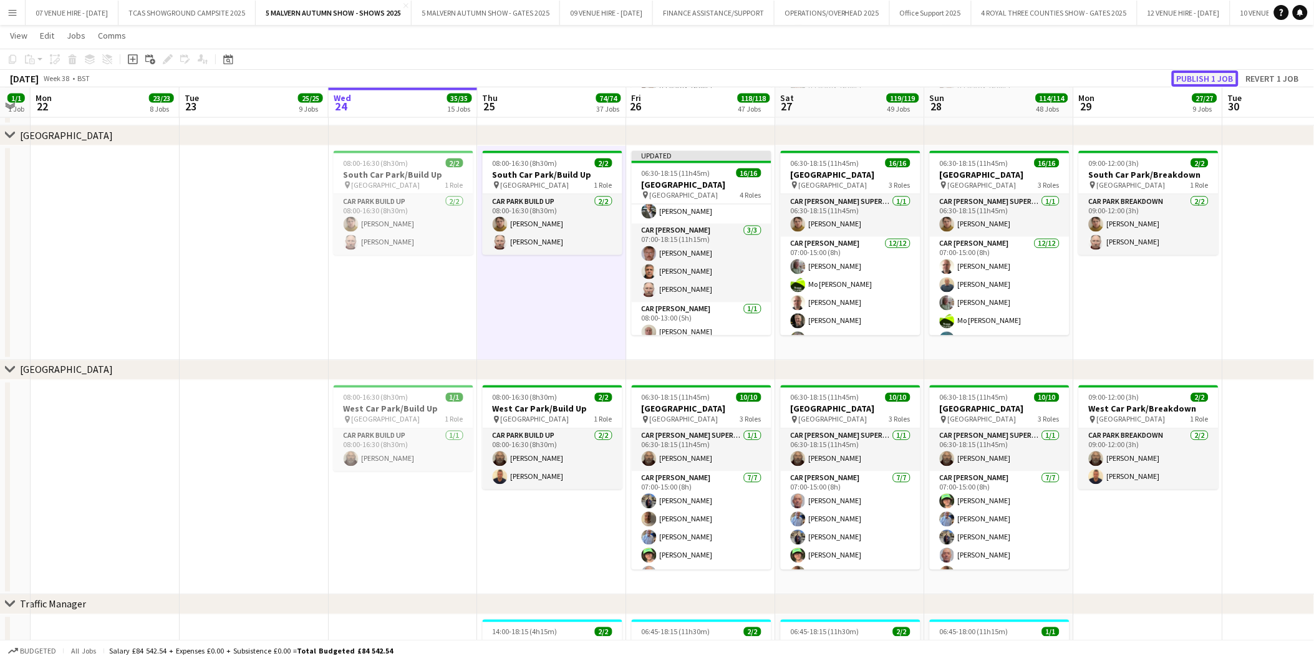
click at [1196, 72] on button "Publish 1 job" at bounding box center [1205, 78] width 67 height 16
